Goal: Information Seeking & Learning: Learn about a topic

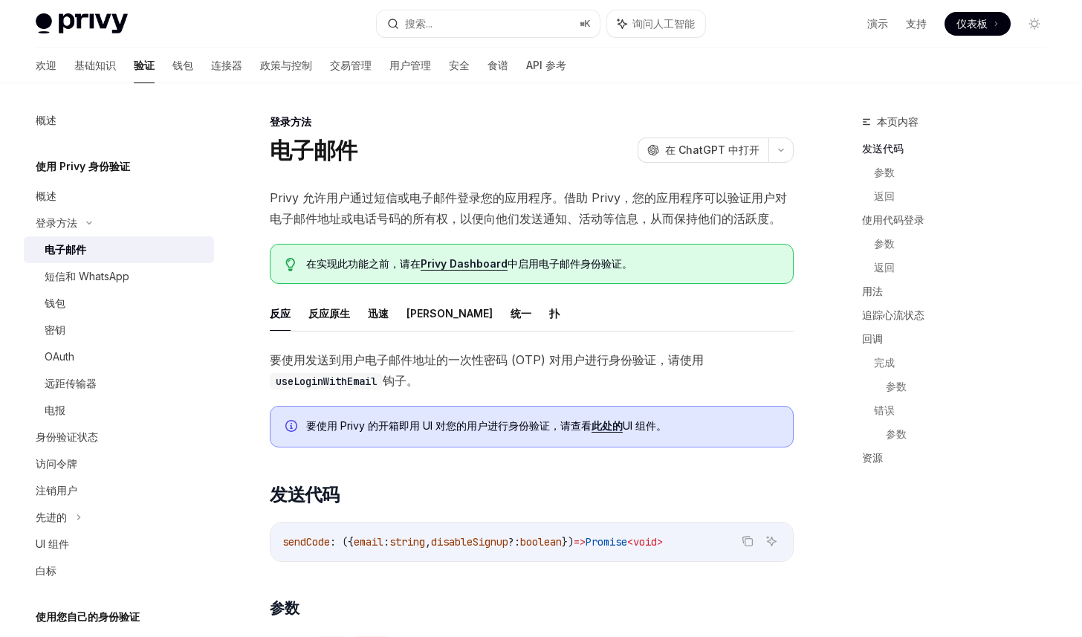
scroll to position [0, 9]
click at [74, 65] on font "基础知识" at bounding box center [95, 65] width 42 height 13
type textarea "*"
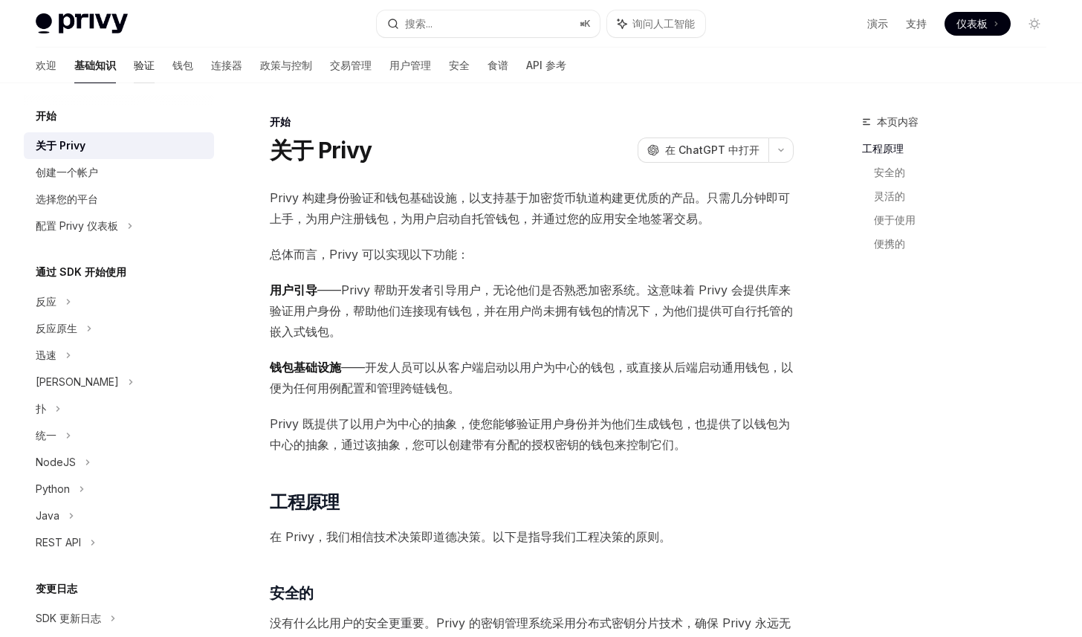
click at [134, 62] on font "验证" at bounding box center [144, 65] width 21 height 13
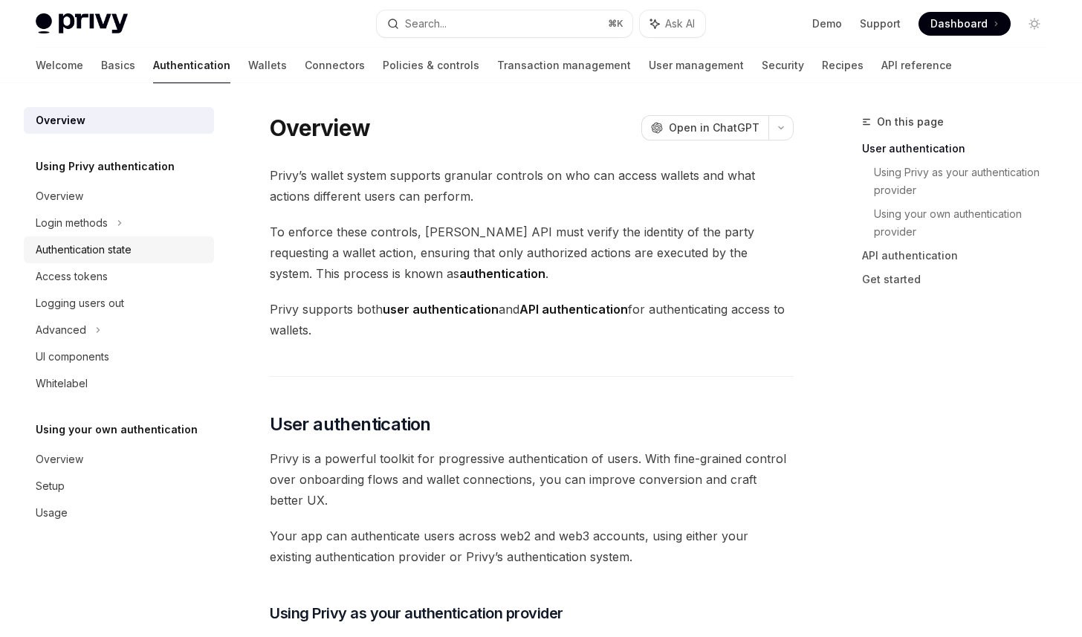
click at [129, 251] on div "Authentication state" at bounding box center [84, 250] width 96 height 18
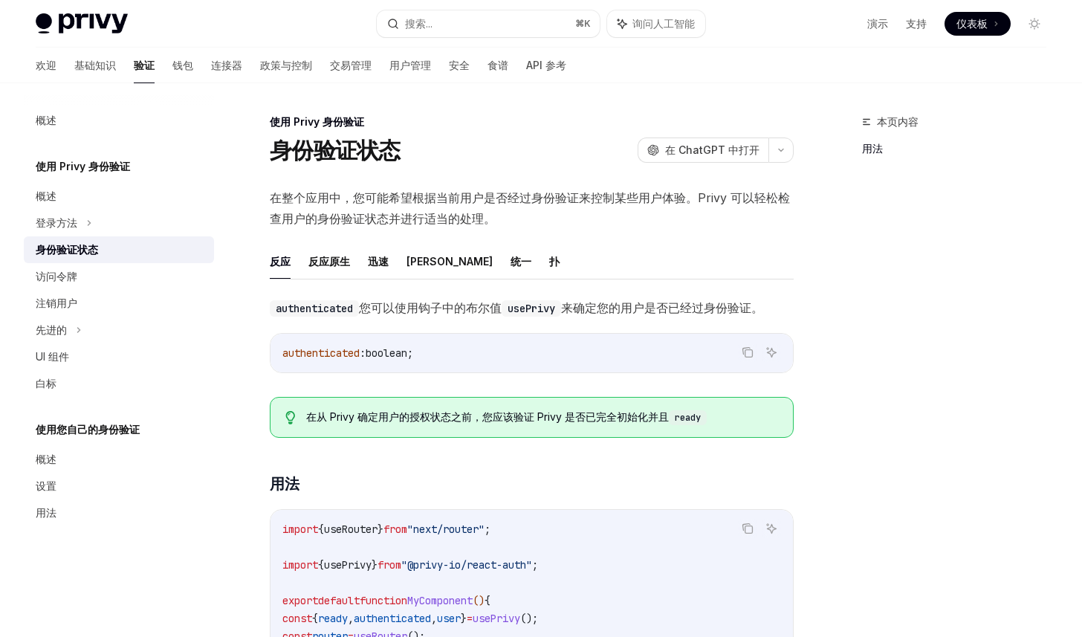
click at [520, 344] on code "authenticated : boolean ;" at bounding box center [531, 353] width 499 height 18
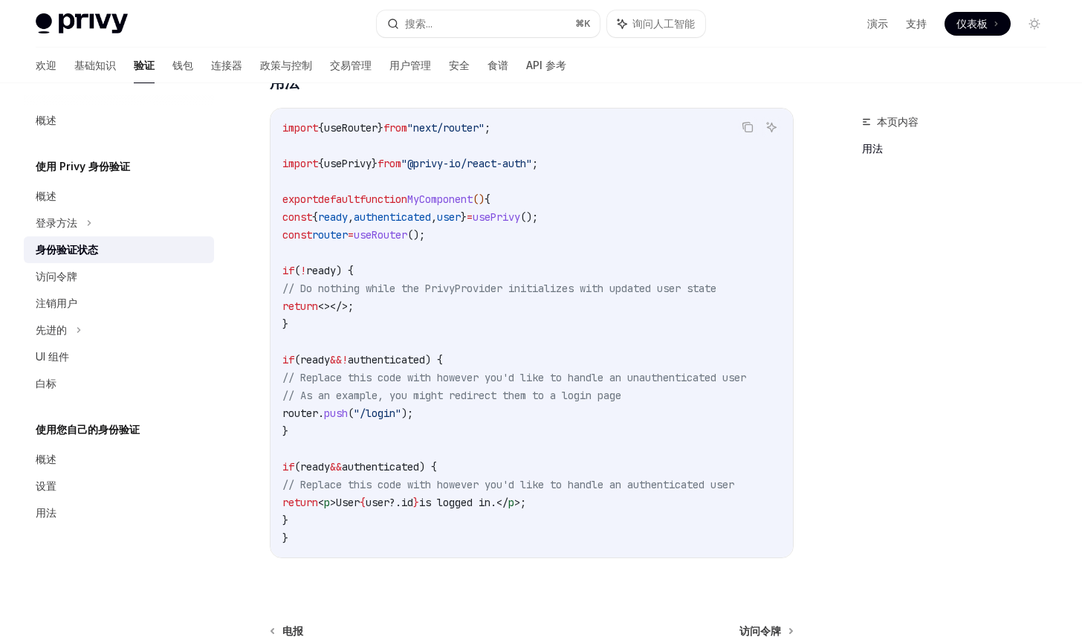
scroll to position [0, 37]
click at [554, 321] on code "import { useRouter } from "next/router" ; import { usePrivy } from "@privy-io/r…" at bounding box center [532, 333] width 500 height 428
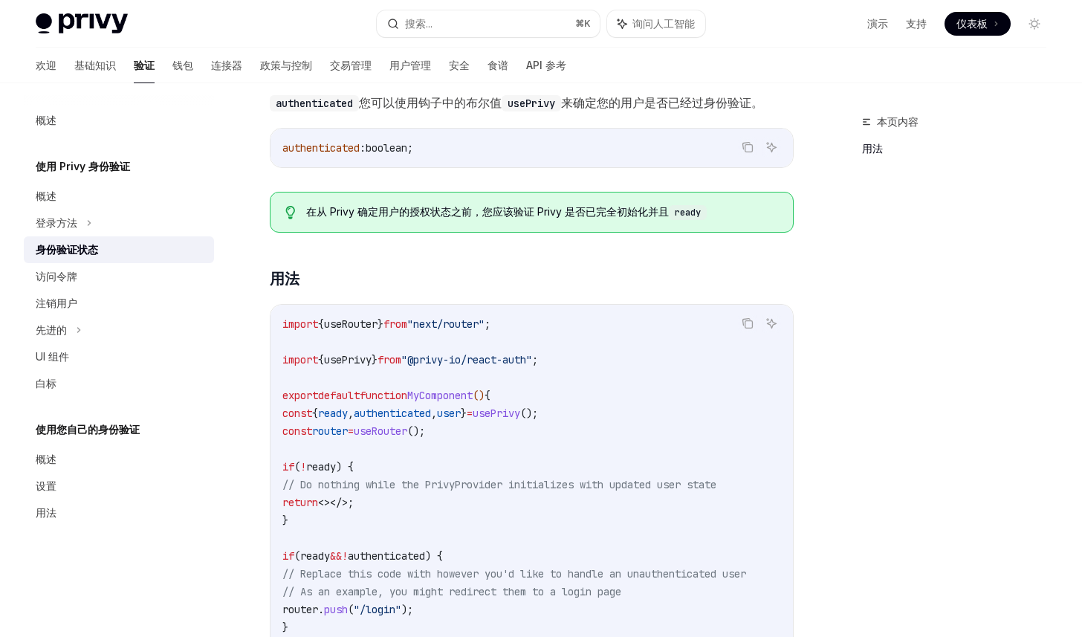
scroll to position [0, 0]
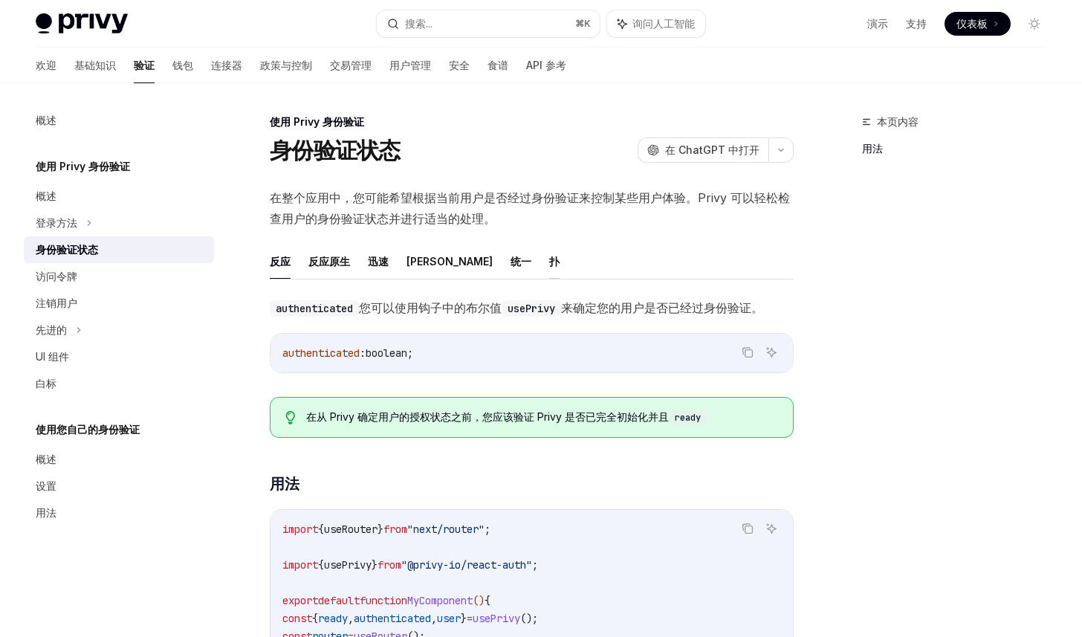
click at [549, 262] on font "扑" at bounding box center [554, 261] width 10 height 13
type textarea "*"
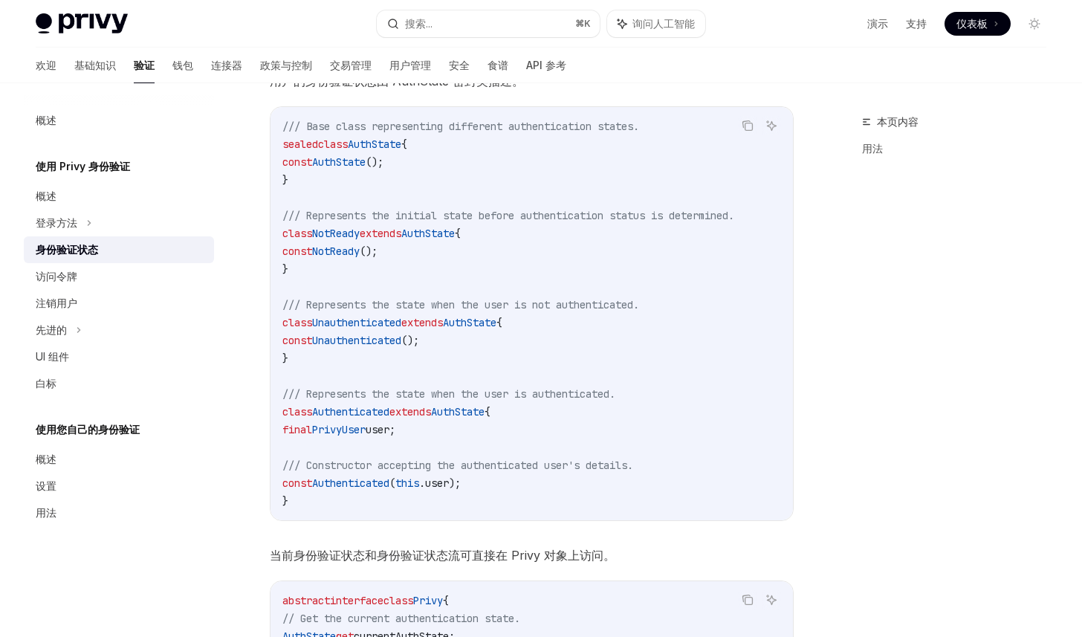
scroll to position [181, 0]
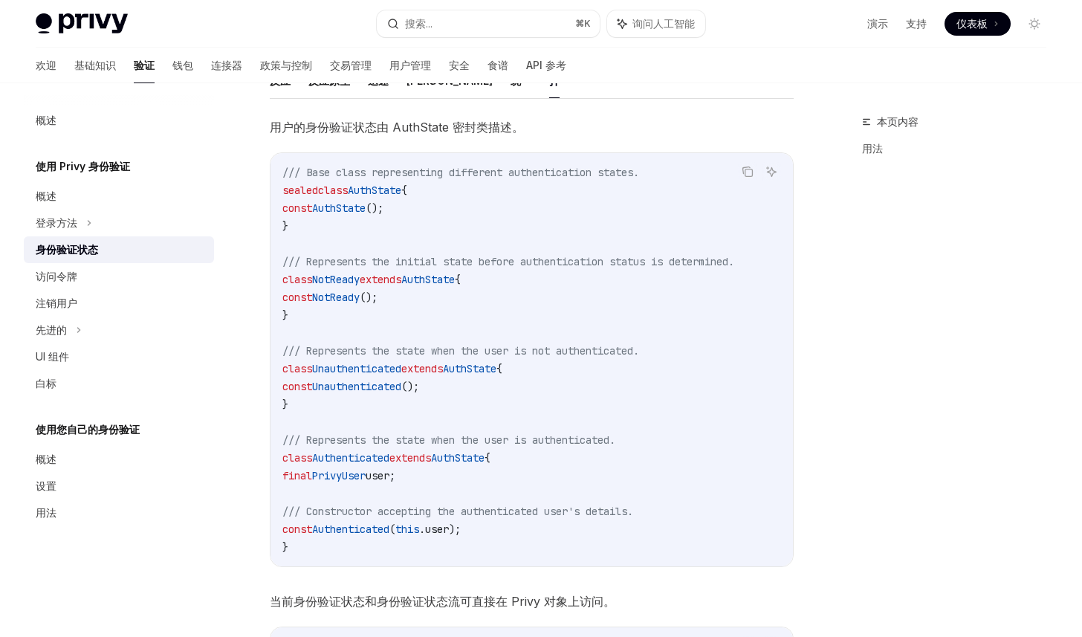
click at [344, 549] on code "/// Base class representing different authentication states. sealed class AuthS…" at bounding box center [531, 360] width 499 height 393
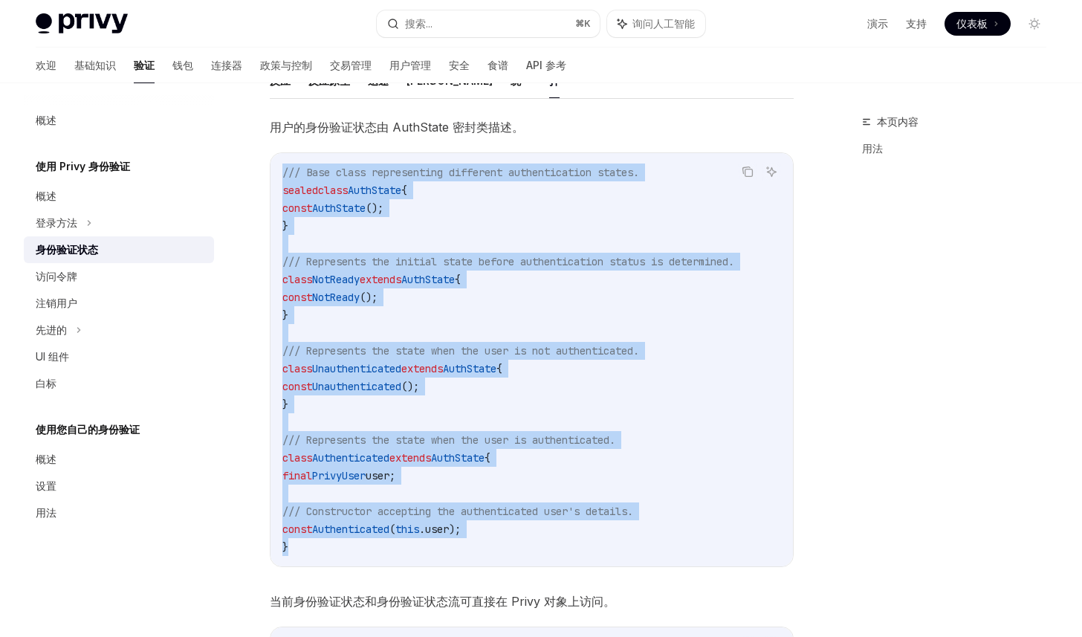
drag, startPoint x: 335, startPoint y: 558, endPoint x: 264, endPoint y: 158, distance: 405.5
copy code "/// Base class representing different authentication states. sealed class AuthS…"
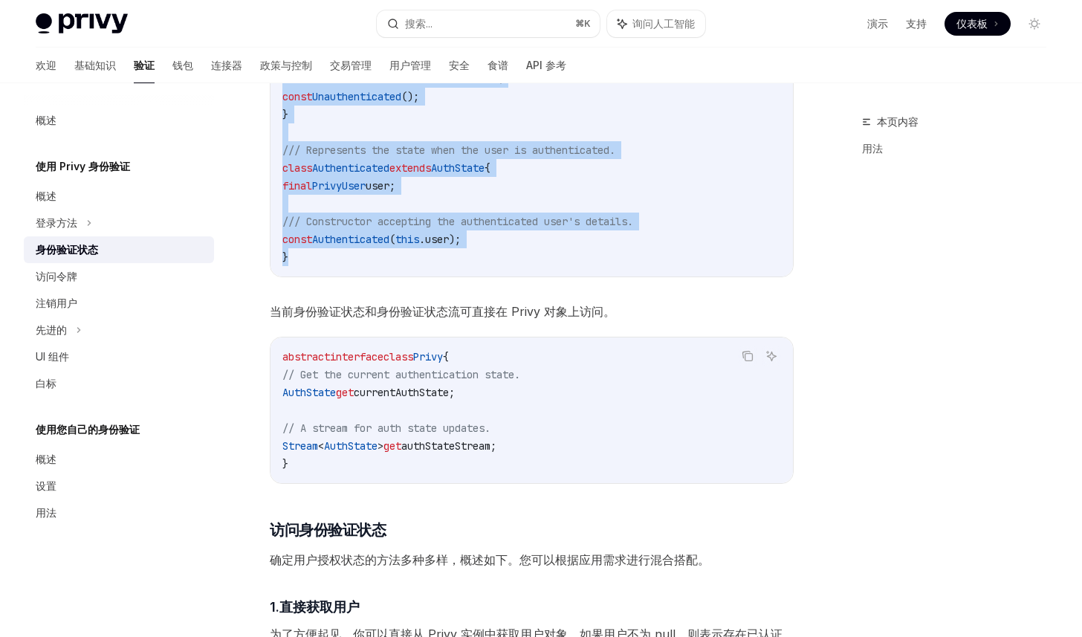
scroll to position [469, 0]
